Goal: Information Seeking & Learning: Learn about a topic

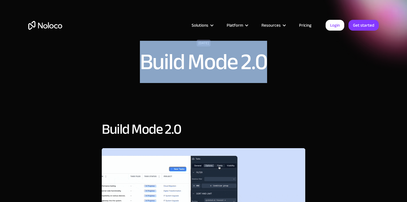
drag, startPoint x: 142, startPoint y: 66, endPoint x: 276, endPoint y: 61, distance: 133.8
click at [276, 61] on div "February 26, 2024 Build Mode 2.0" at bounding box center [203, 59] width 291 height 39
copy h1 "Build Mode 2.0"
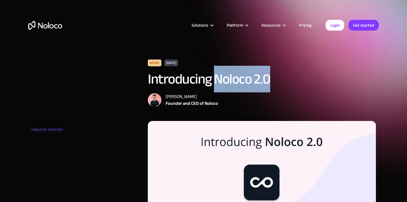
drag, startPoint x: 216, startPoint y: 79, endPoint x: 275, endPoint y: 75, distance: 58.7
click at [275, 75] on h1 "Introducing Noloco 2.0" at bounding box center [262, 78] width 228 height 17
copy h1 "Noloco 2.0"
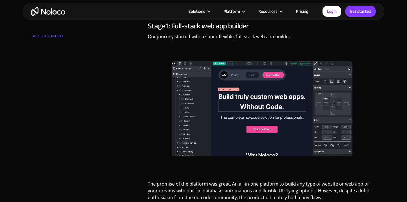
scroll to position [530, 0]
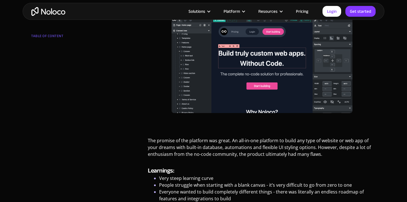
click at [234, 72] on img at bounding box center [262, 65] width 181 height 95
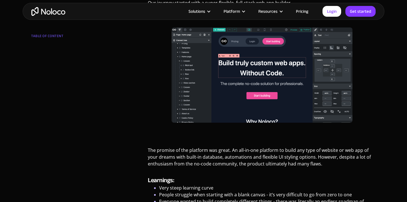
scroll to position [511, 0]
